Goal: Navigation & Orientation: Find specific page/section

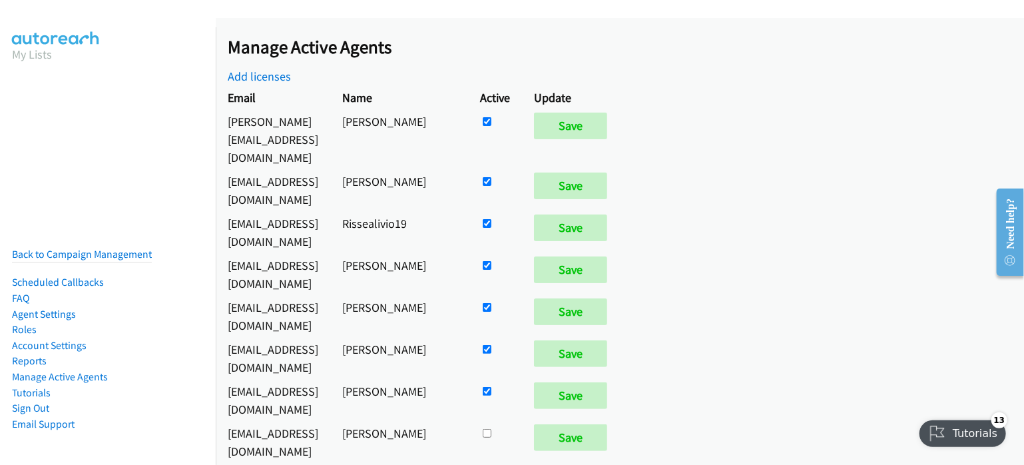
click at [969, 220] on div "Manage Active Agents Add licenses Email Name Active Update corey@upreachfinanci…" at bounding box center [620, 241] width 809 height 447
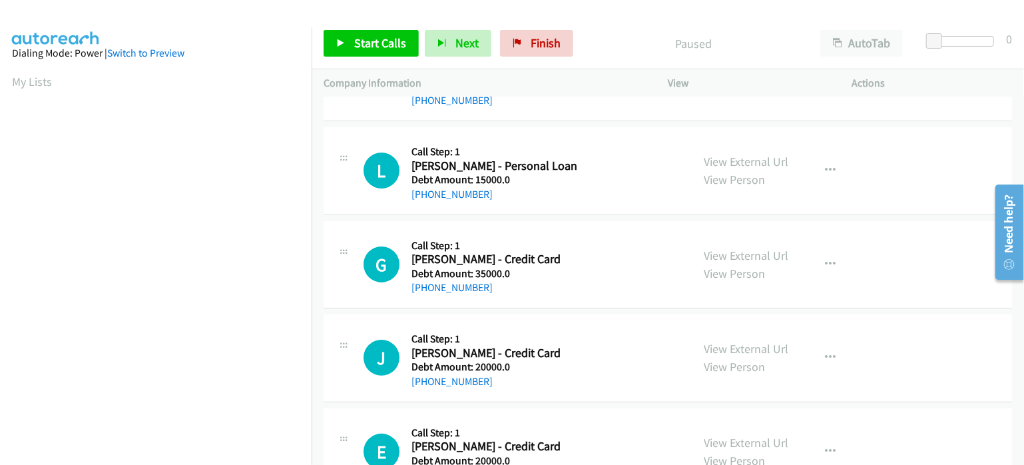
scroll to position [282, 0]
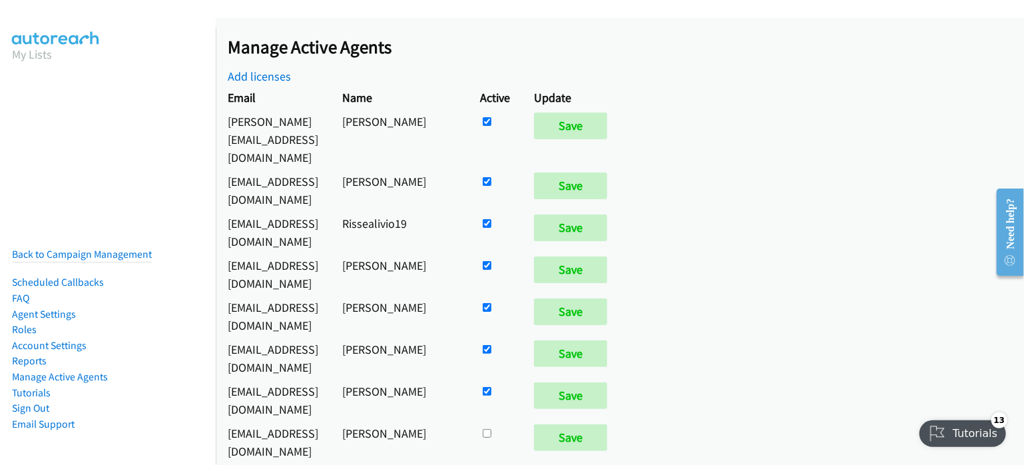
click at [72, 167] on nav "My Lists Back to Campaign Management Scheduled Callbacks FAQ Agent Settings Rol…" at bounding box center [108, 259] width 216 height 465
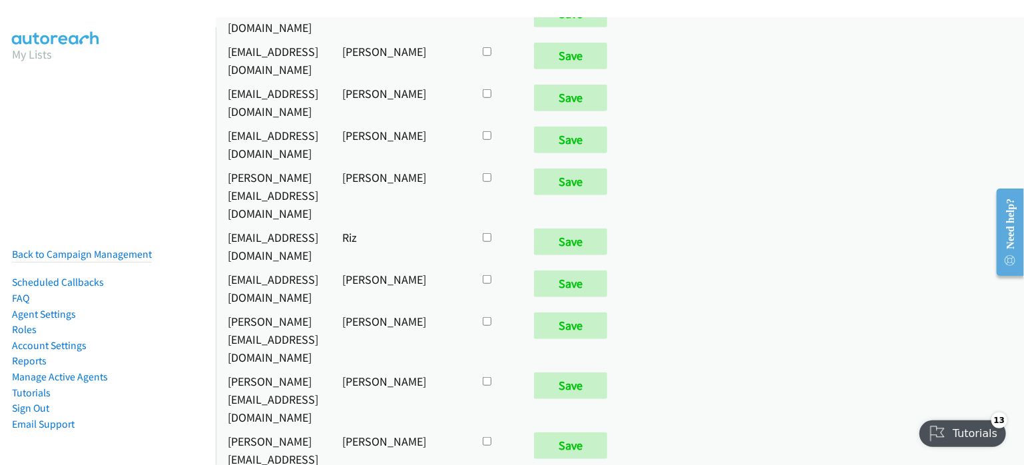
scroll to position [530, 0]
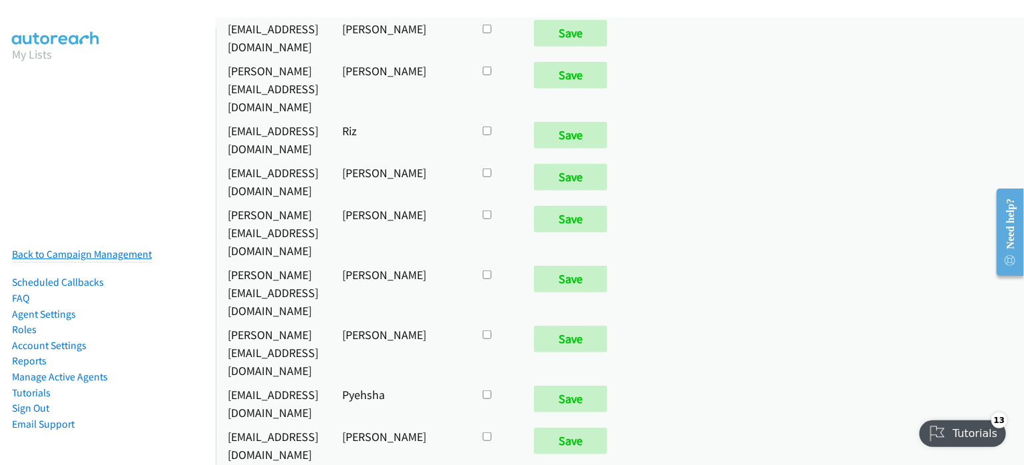
click at [104, 248] on link "Back to Campaign Management" at bounding box center [82, 254] width 140 height 13
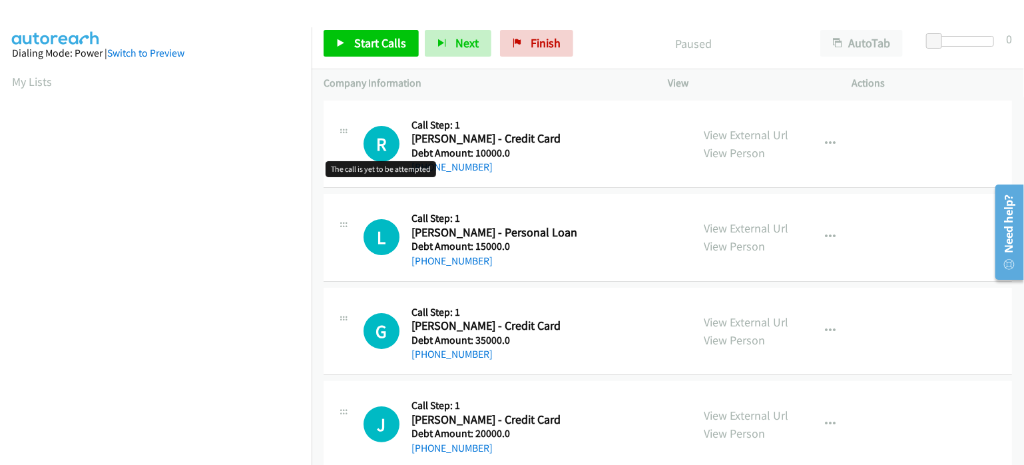
drag, startPoint x: 398, startPoint y: 132, endPoint x: 147, endPoint y: 21, distance: 274.4
click at [147, 21] on div at bounding box center [506, 25] width 1012 height 51
